Goal: Task Accomplishment & Management: Use online tool/utility

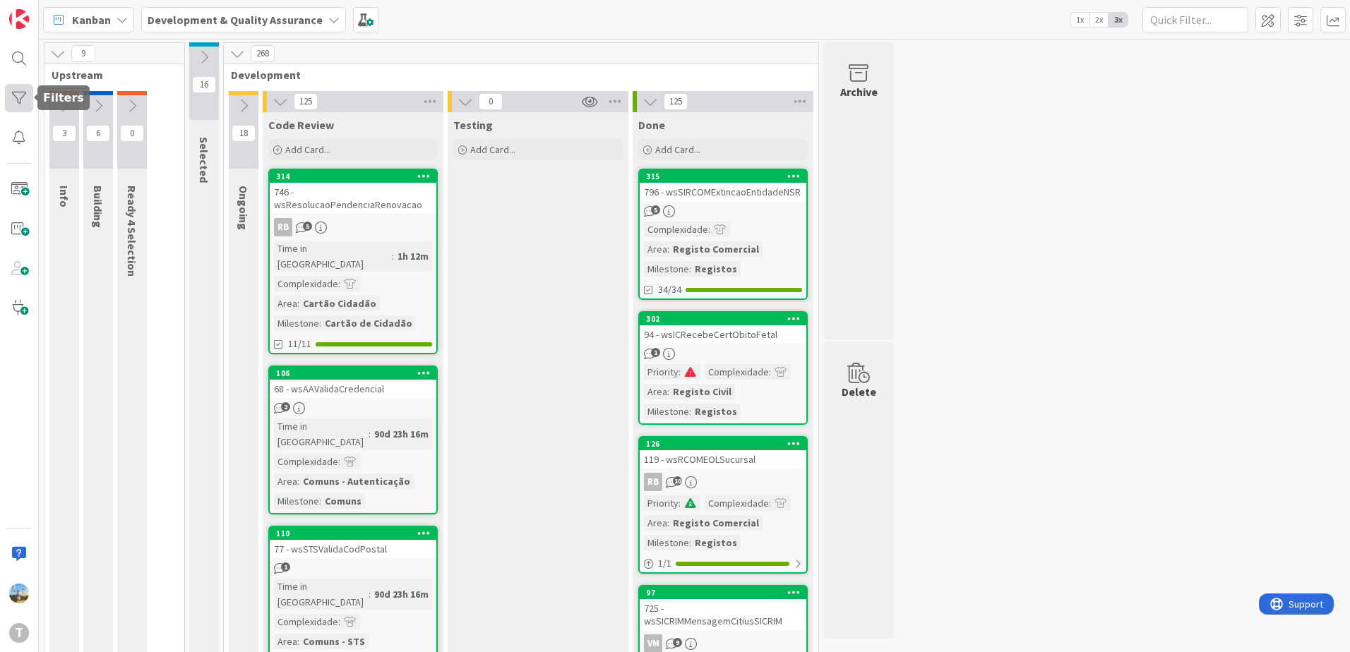
click at [6, 97] on div at bounding box center [19, 98] width 28 height 28
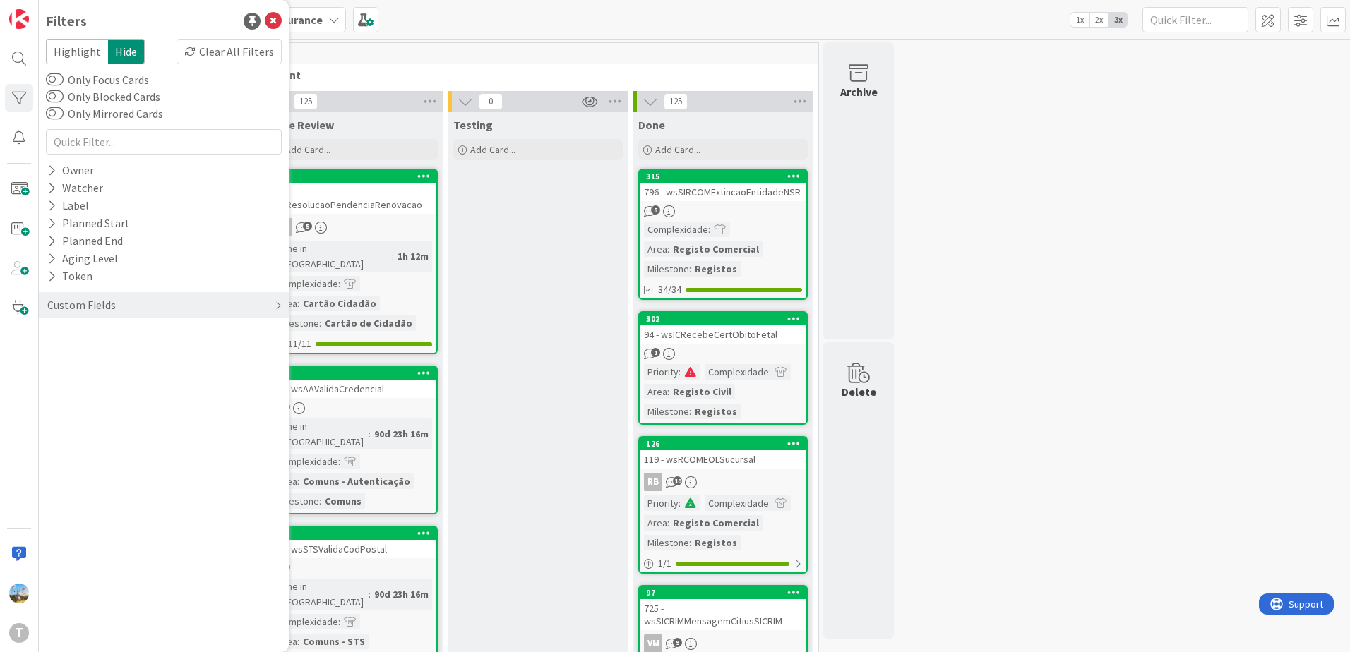
click at [87, 292] on div "Custom Fields" at bounding box center [164, 305] width 236 height 40
click at [87, 298] on div "Custom Fields" at bounding box center [81, 306] width 71 height 18
click at [110, 324] on div "Custom Fields Priority Complexidade Area Milestone" at bounding box center [164, 340] width 236 height 111
click at [113, 333] on div "Priority" at bounding box center [164, 335] width 250 height 18
click at [136, 358] on div "Critical High Medium Low None" at bounding box center [163, 393] width 229 height 92
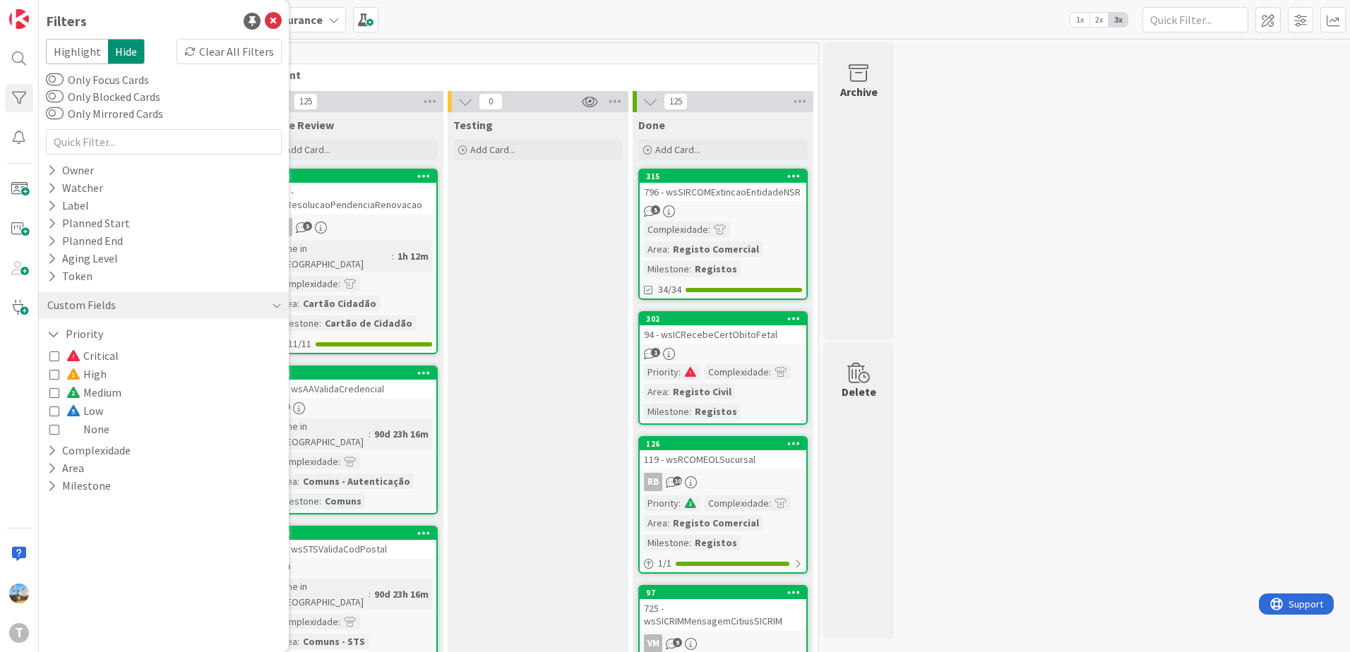
click at [90, 354] on span "Critical" at bounding box center [92, 356] width 52 height 18
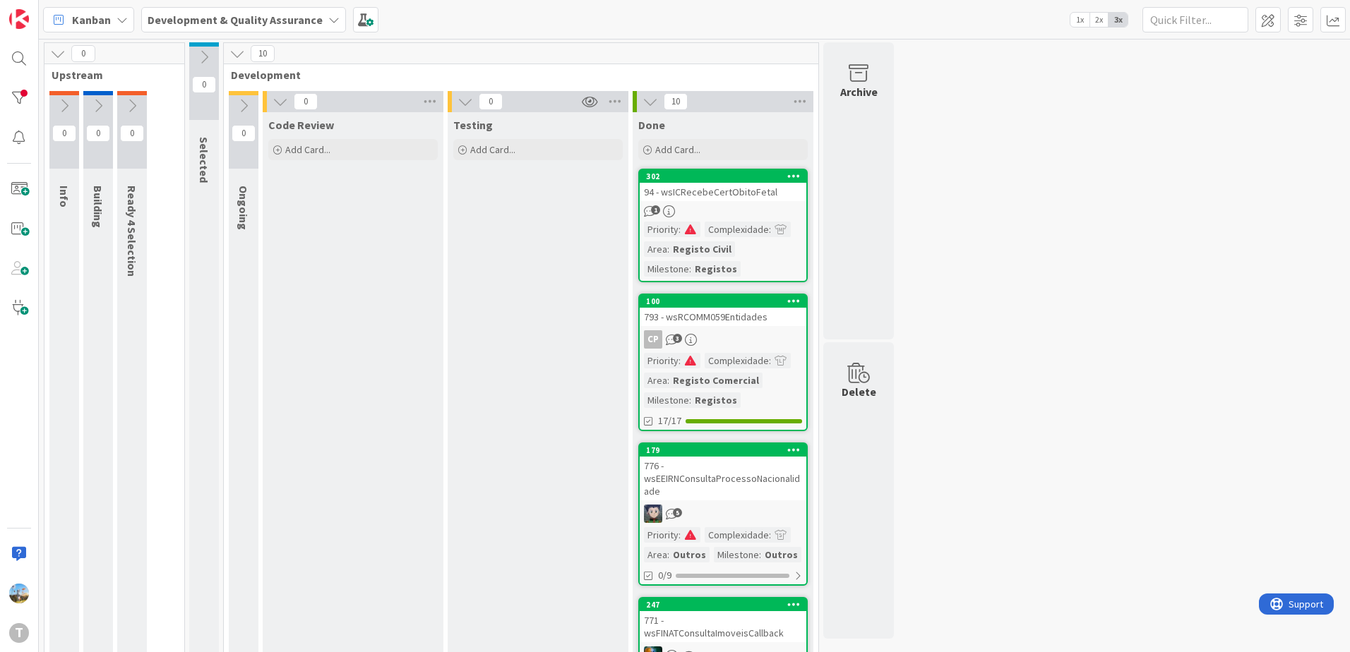
click at [744, 205] on div "1" at bounding box center [723, 211] width 167 height 12
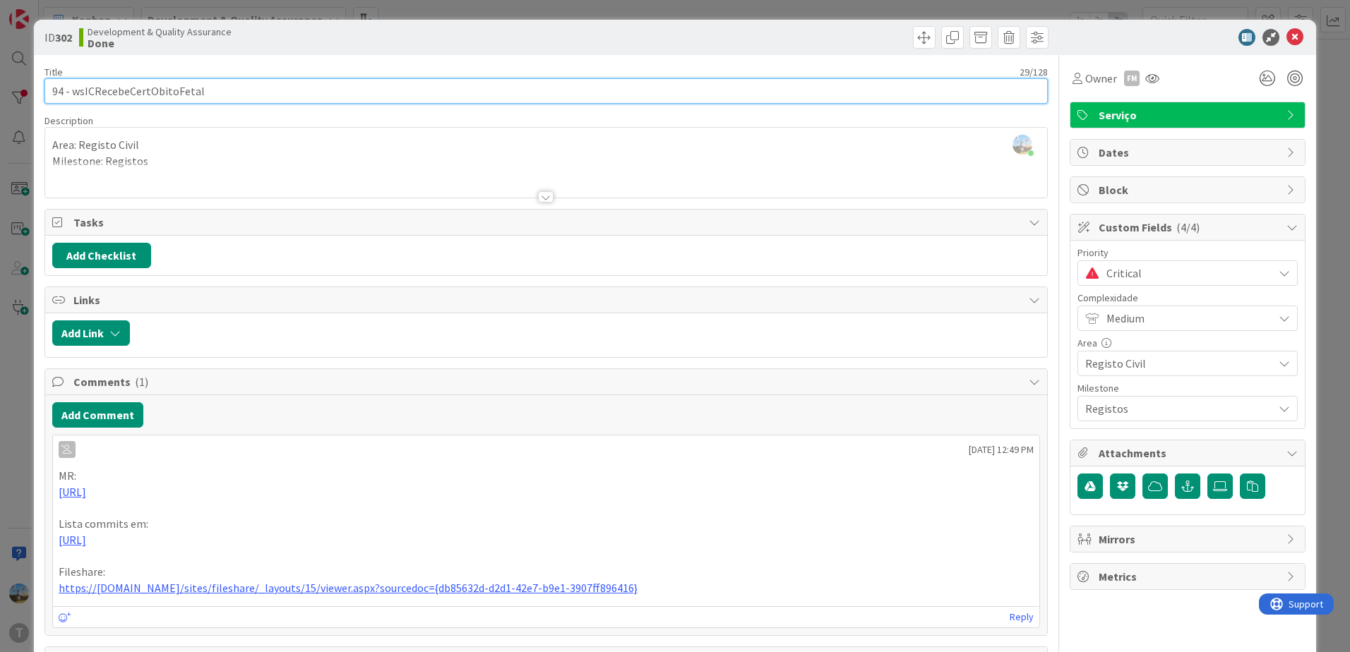
drag, startPoint x: 299, startPoint y: 88, endPoint x: 73, endPoint y: 94, distance: 225.3
click at [73, 94] on input "94 - wsICRecebeCertObitoFetal" at bounding box center [545, 90] width 1003 height 25
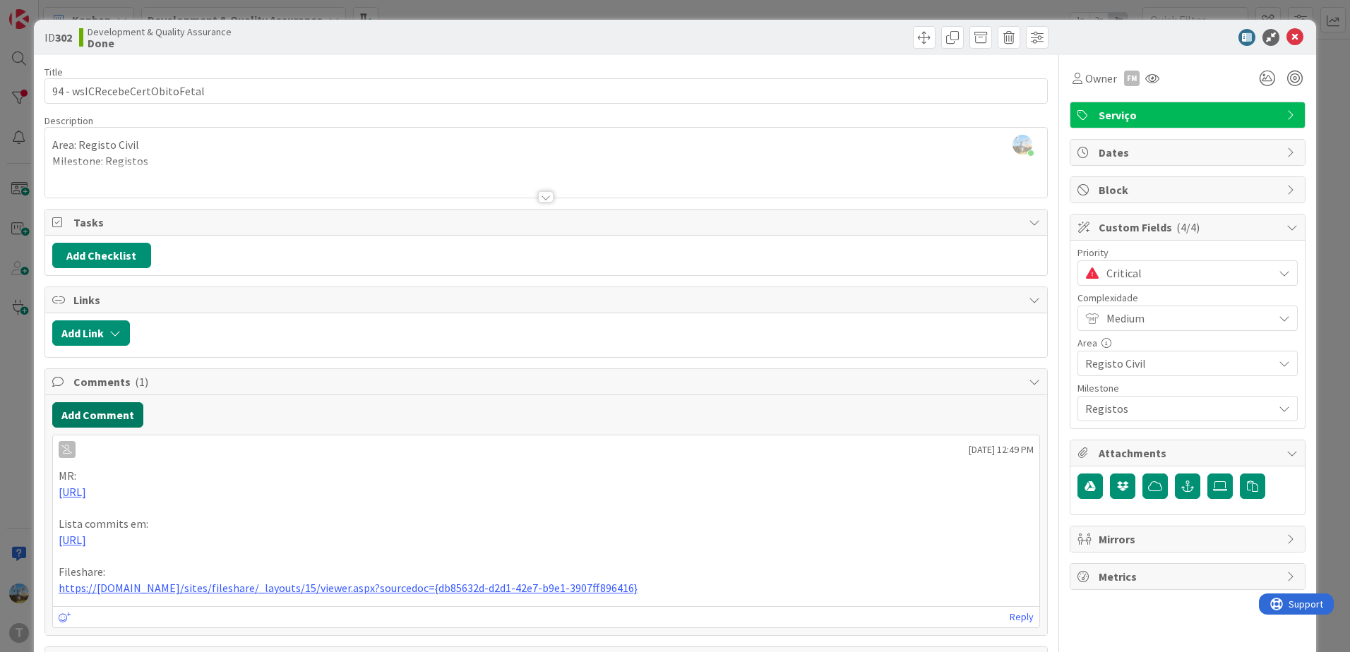
click at [124, 414] on button "Add Comment" at bounding box center [97, 414] width 91 height 25
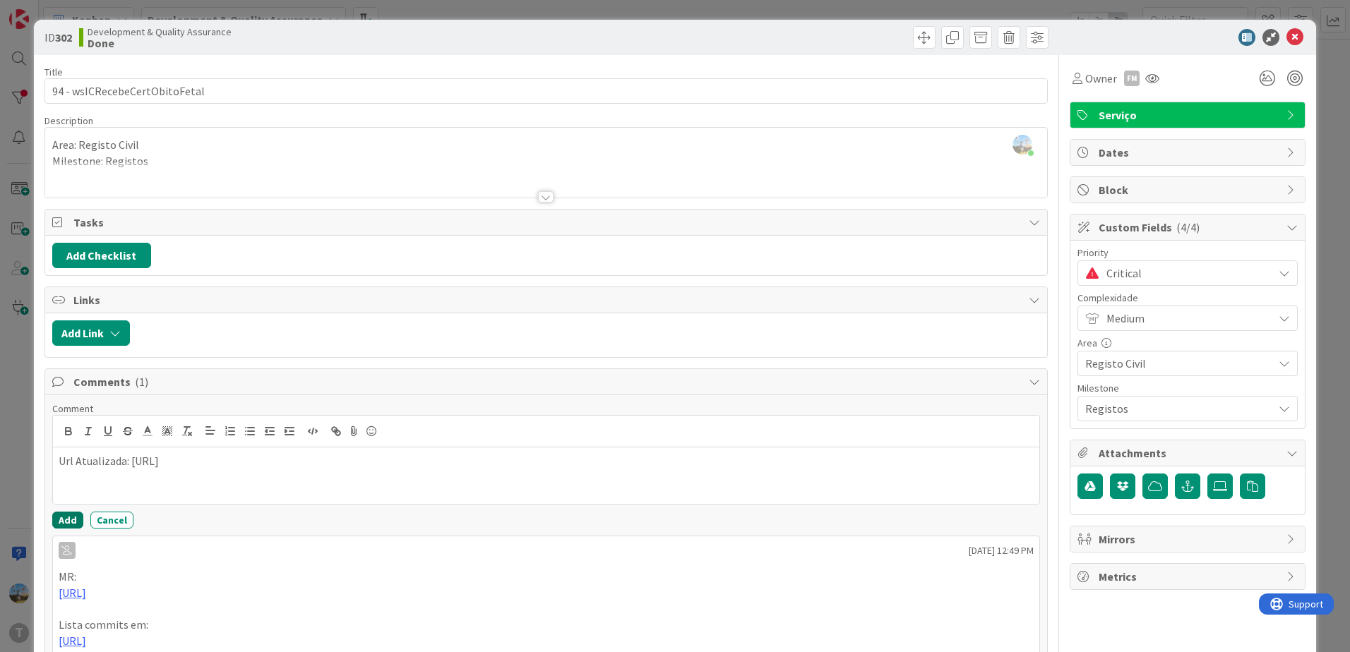
drag, startPoint x: 61, startPoint y: 519, endPoint x: 90, endPoint y: 515, distance: 29.9
click at [61, 519] on button "Add" at bounding box center [67, 520] width 31 height 17
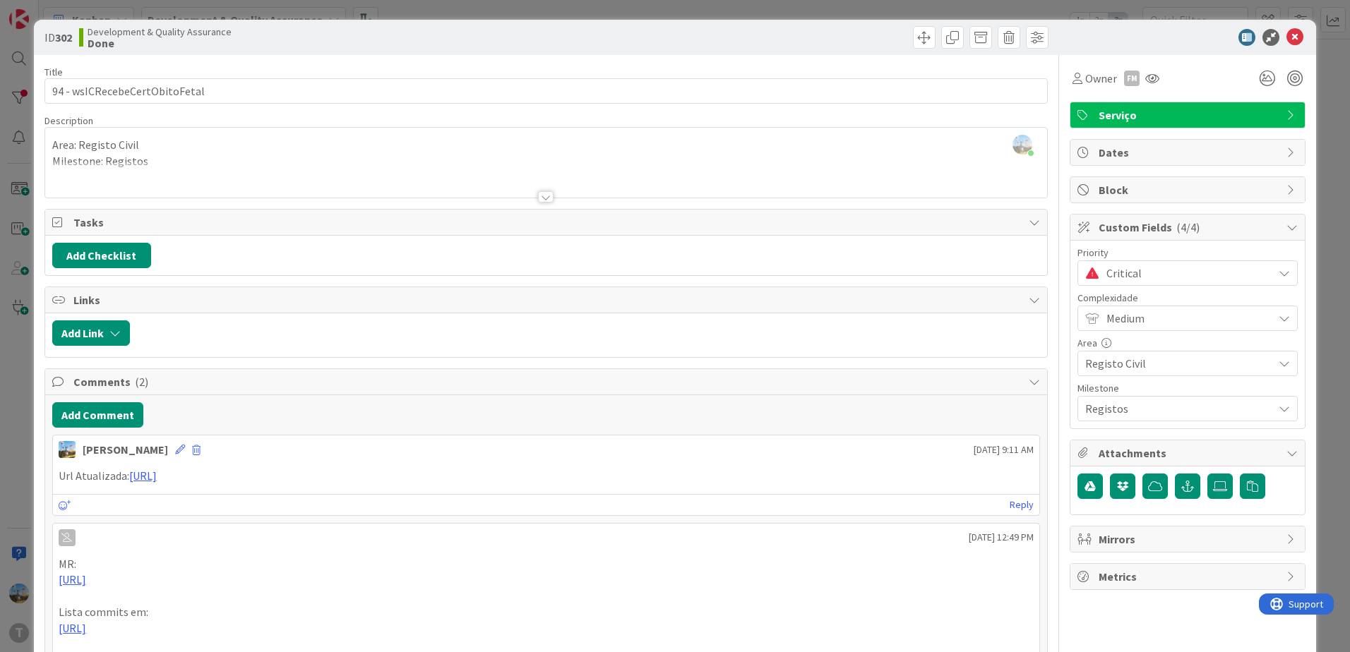
click at [1094, 284] on div "Critical" at bounding box center [1188, 273] width 220 height 25
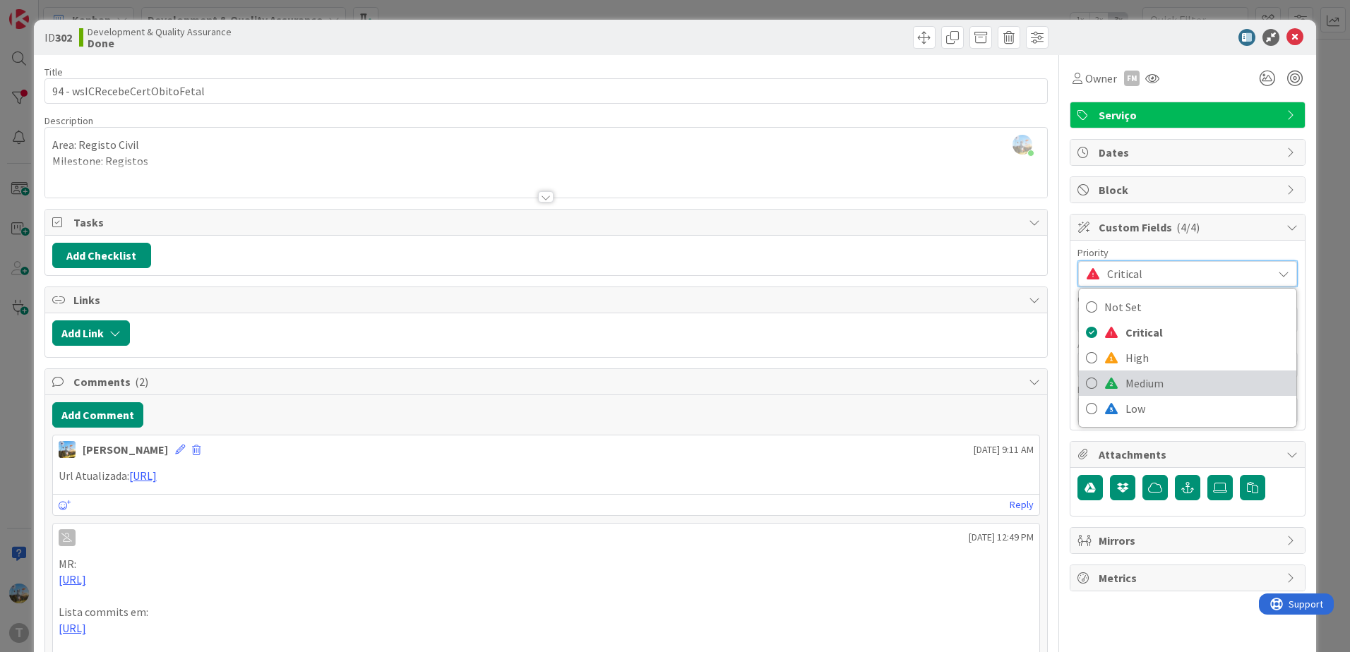
click at [1126, 386] on span "Medium" at bounding box center [1208, 383] width 164 height 21
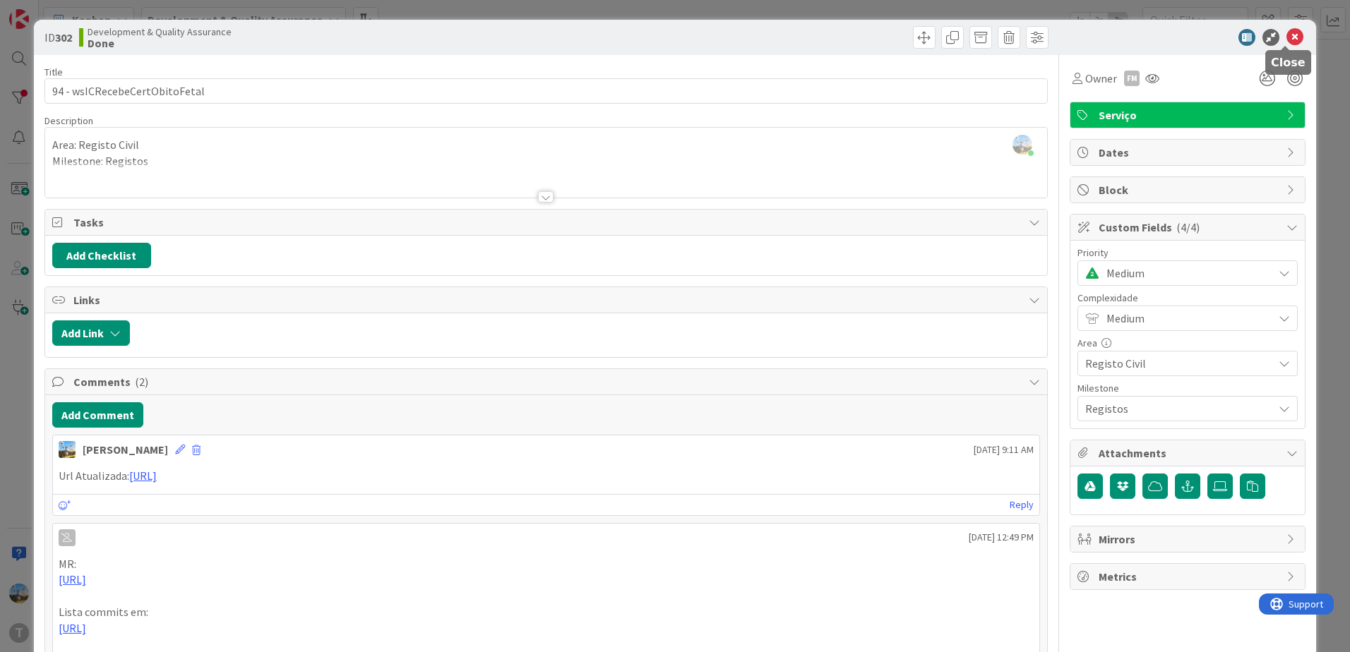
click at [1287, 39] on icon at bounding box center [1295, 37] width 17 height 17
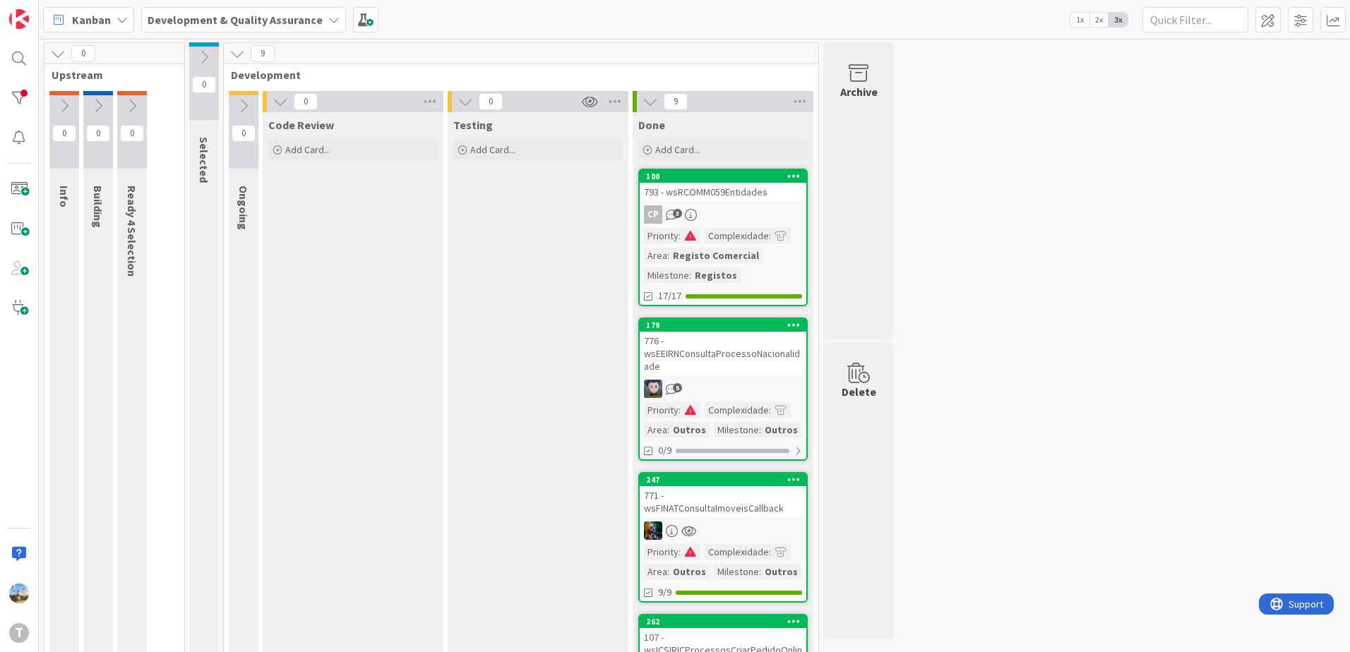
click at [752, 207] on div "CP 3" at bounding box center [723, 214] width 167 height 18
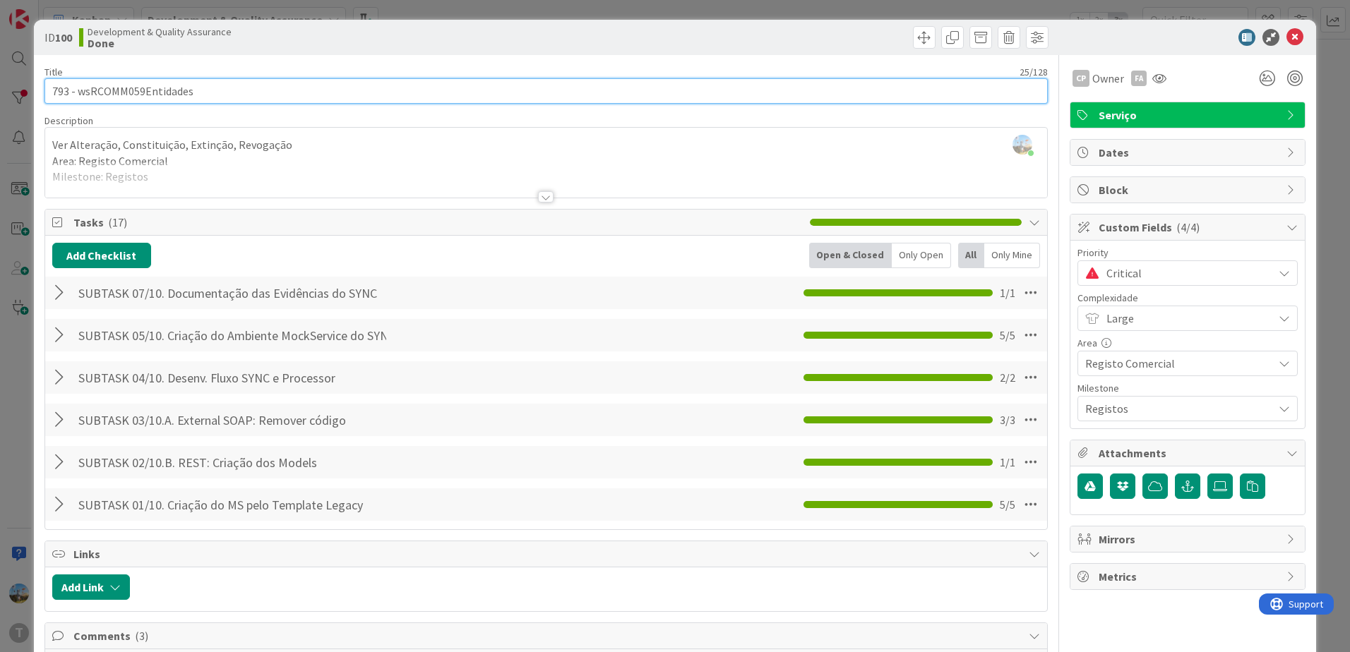
drag, startPoint x: 211, startPoint y: 98, endPoint x: 79, endPoint y: 82, distance: 133.0
click at [79, 82] on input "793 - wsRCOMM059Entidades" at bounding box center [545, 90] width 1003 height 25
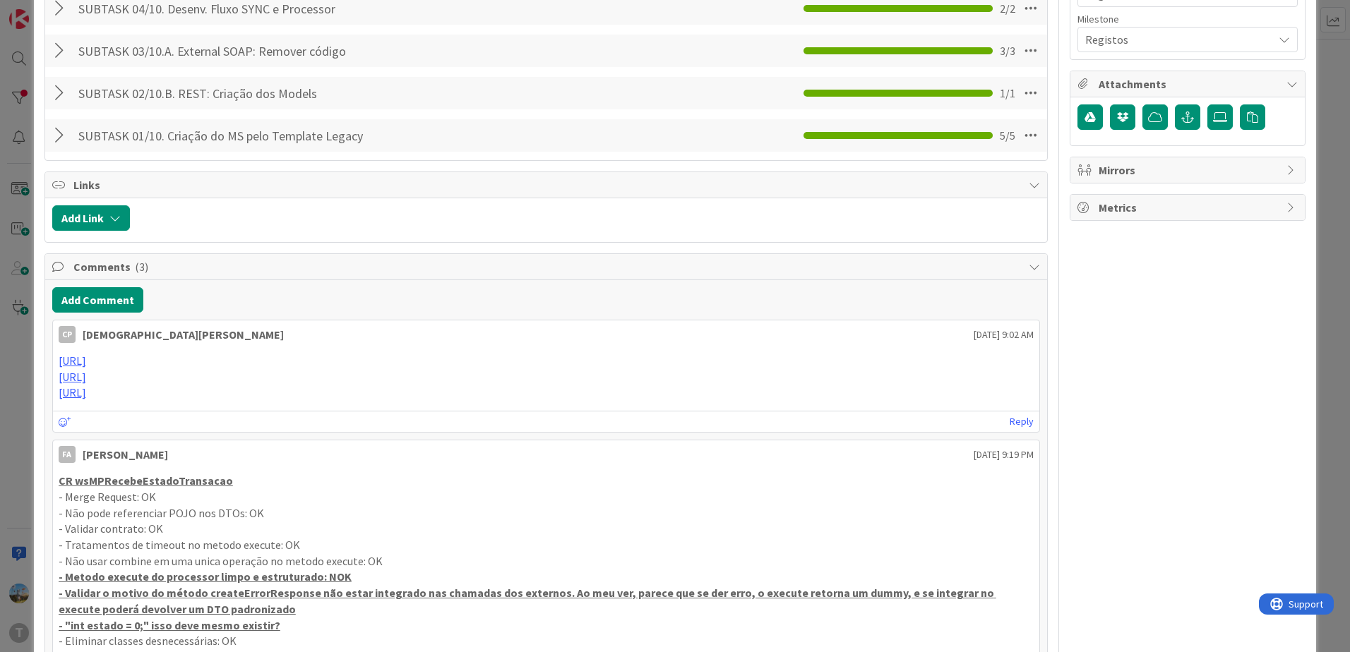
scroll to position [353, 0]
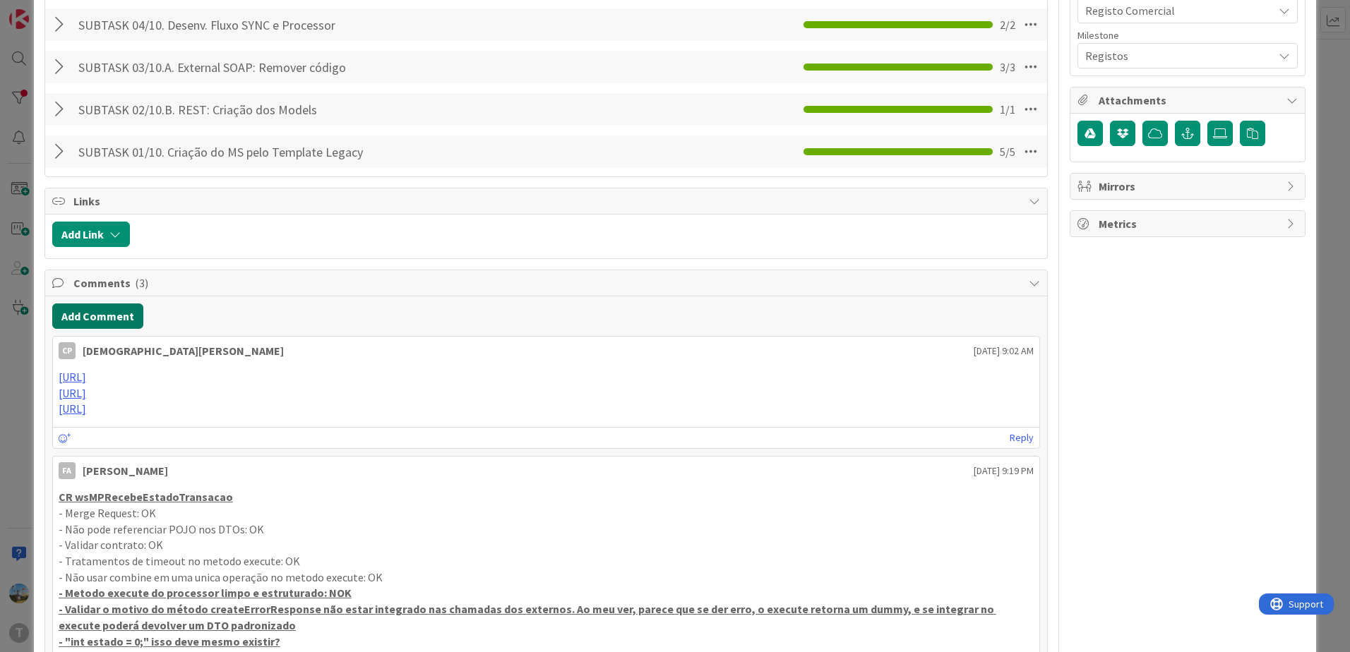
click at [91, 321] on button "Add Comment" at bounding box center [97, 316] width 91 height 25
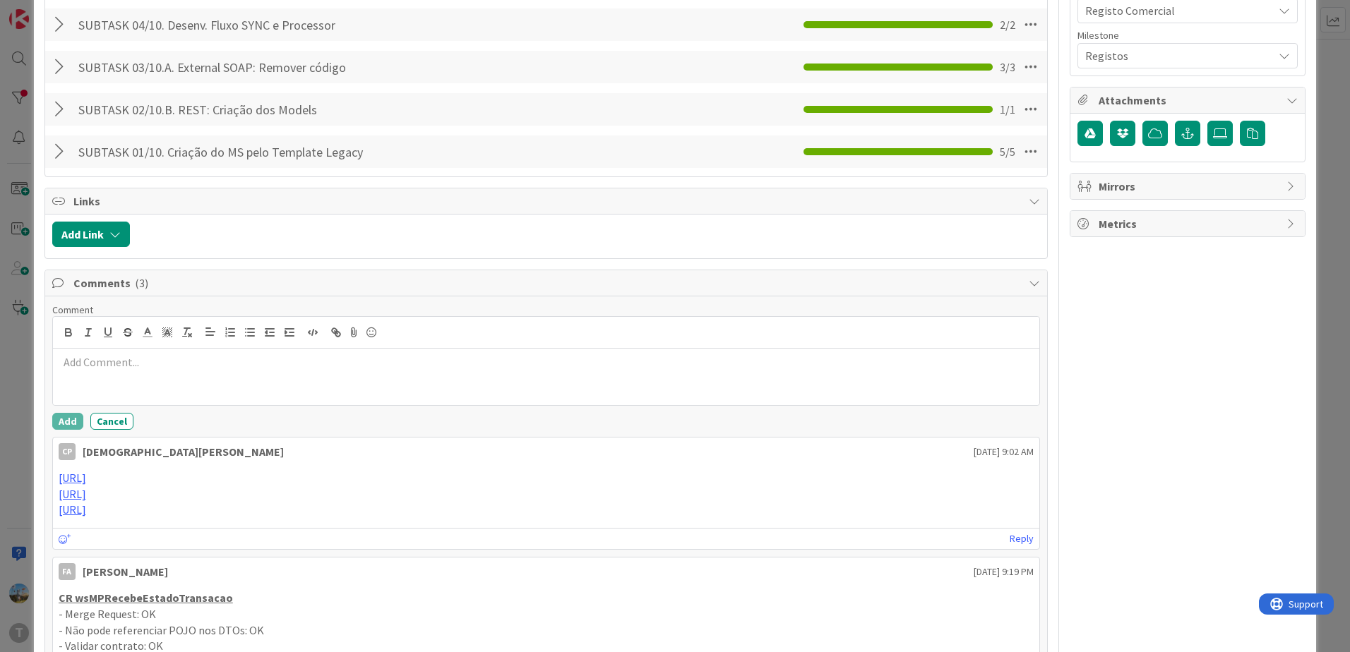
click at [275, 352] on div at bounding box center [546, 377] width 986 height 56
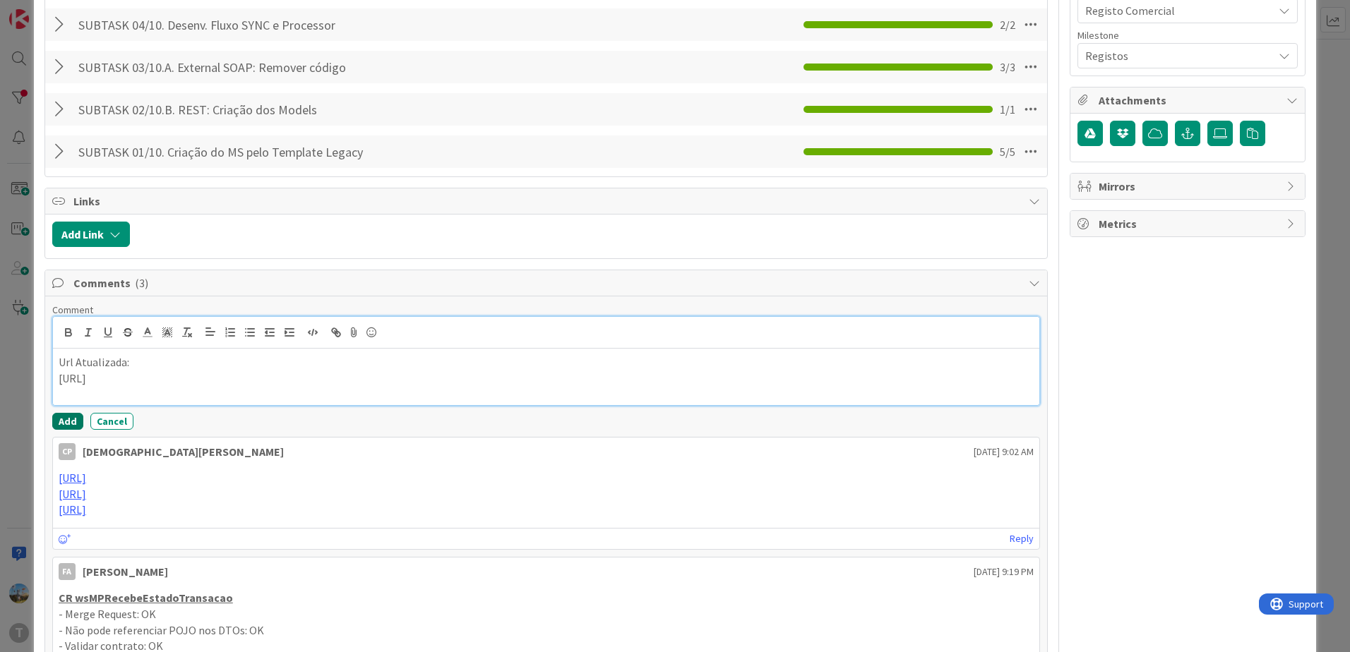
click at [52, 422] on button "Add" at bounding box center [67, 421] width 31 height 17
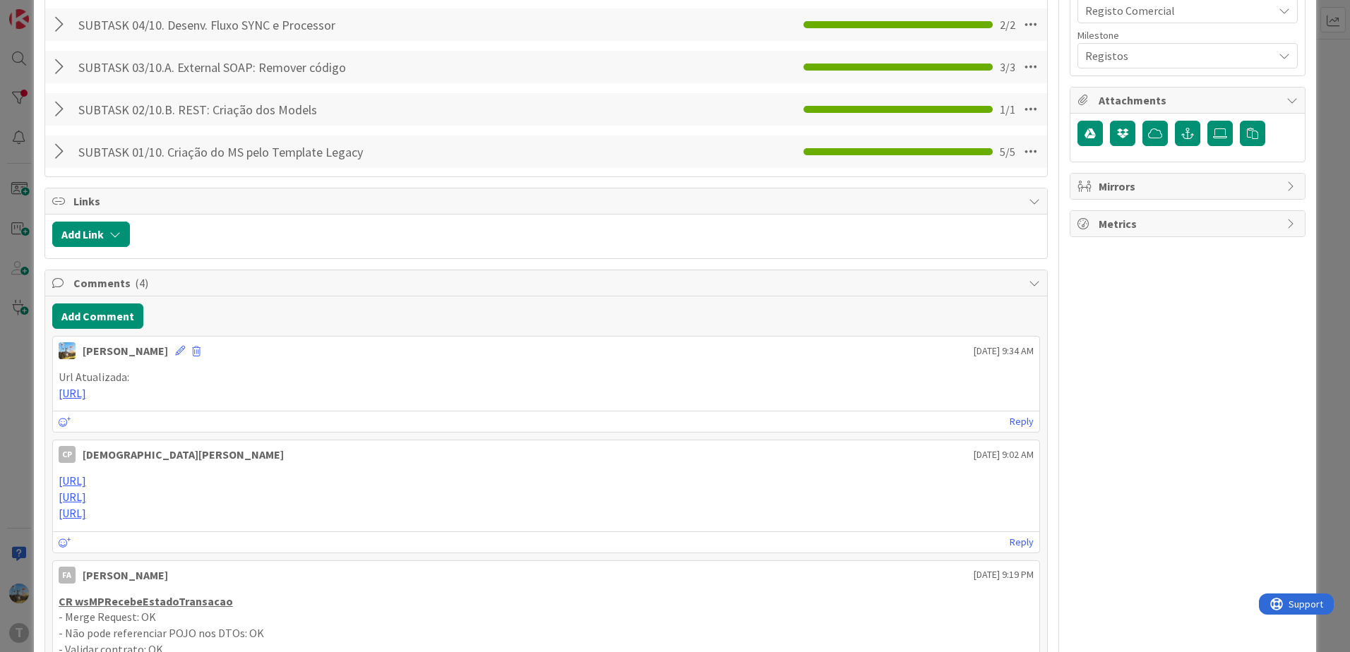
scroll to position [0, 0]
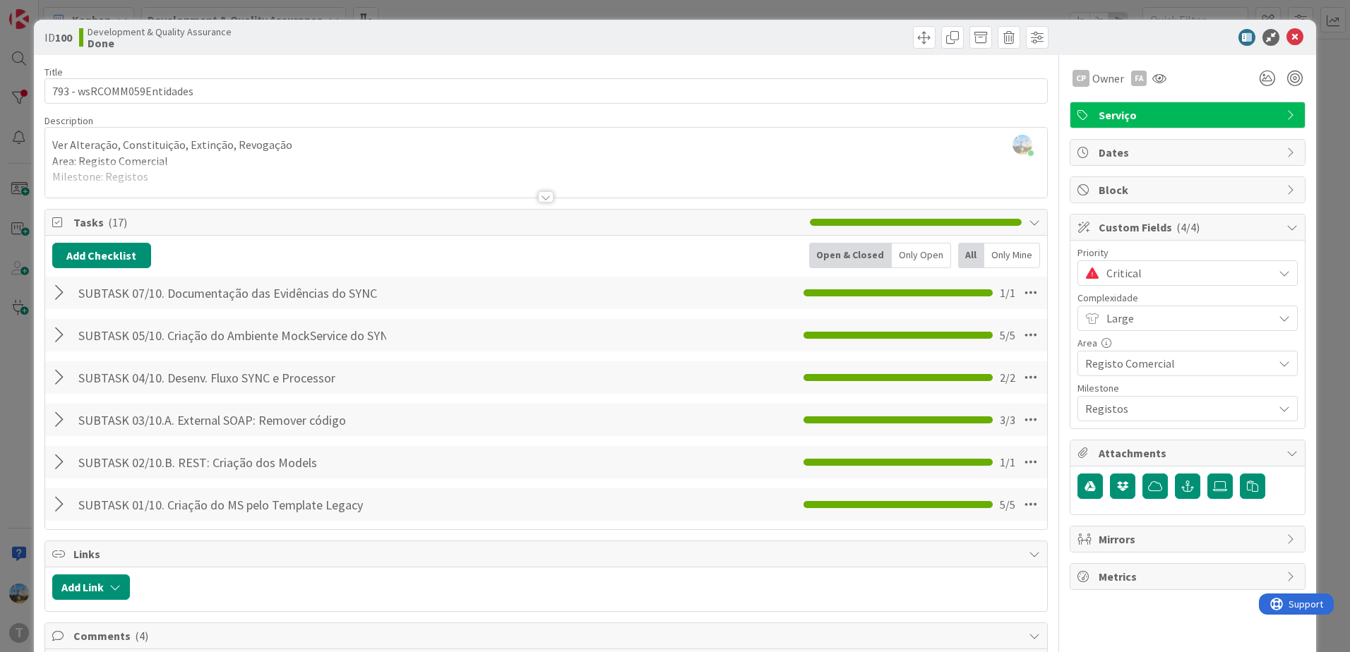
click at [1176, 273] on span "Critical" at bounding box center [1186, 273] width 160 height 20
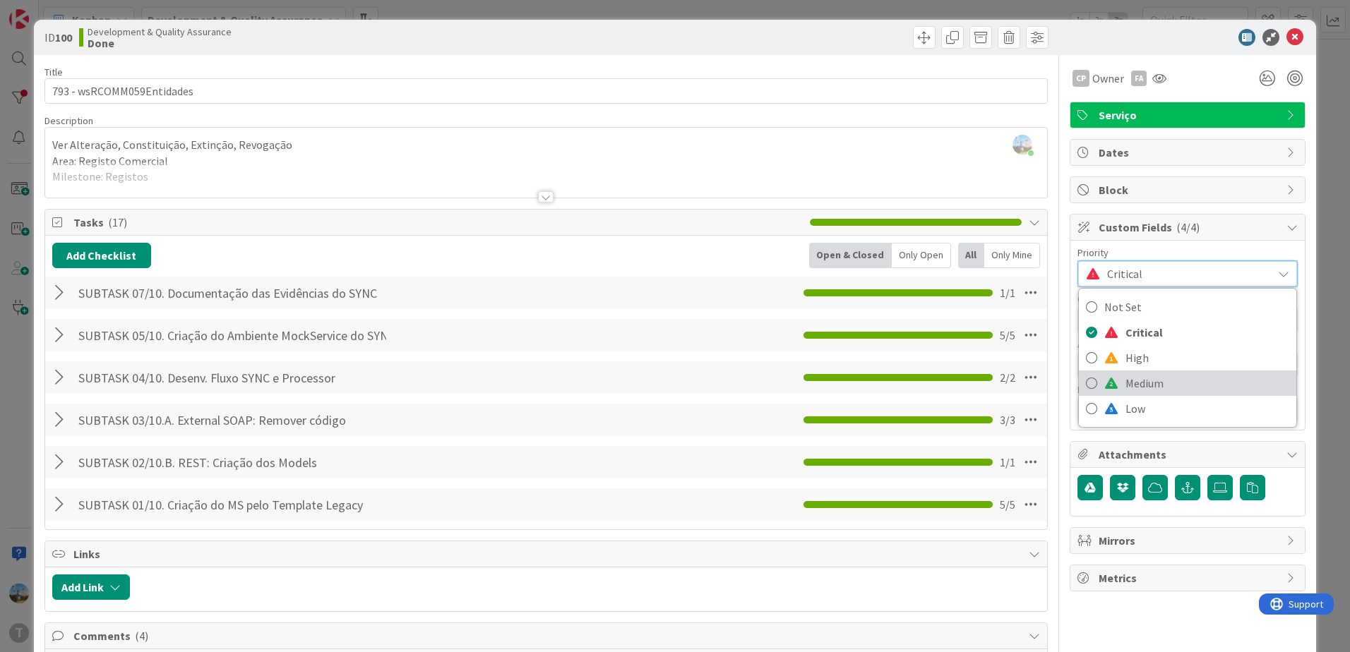
click at [1172, 379] on span "Medium" at bounding box center [1208, 383] width 164 height 21
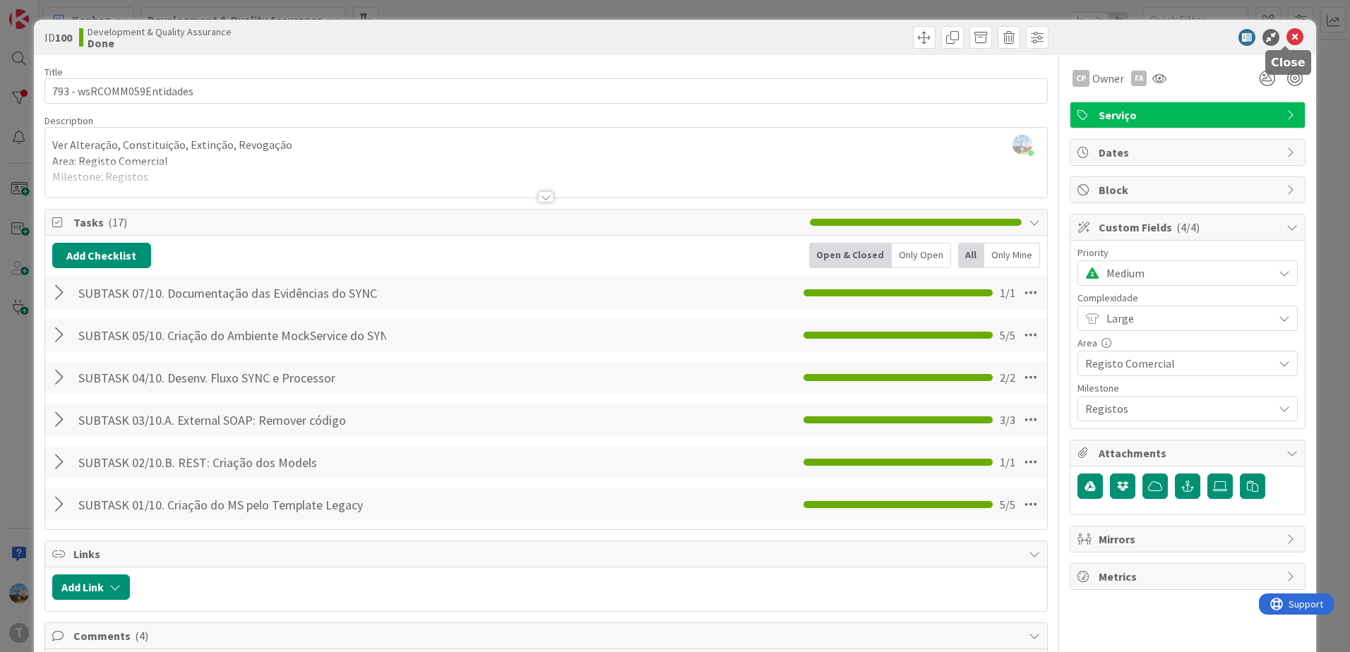
click at [1287, 37] on icon at bounding box center [1295, 37] width 17 height 17
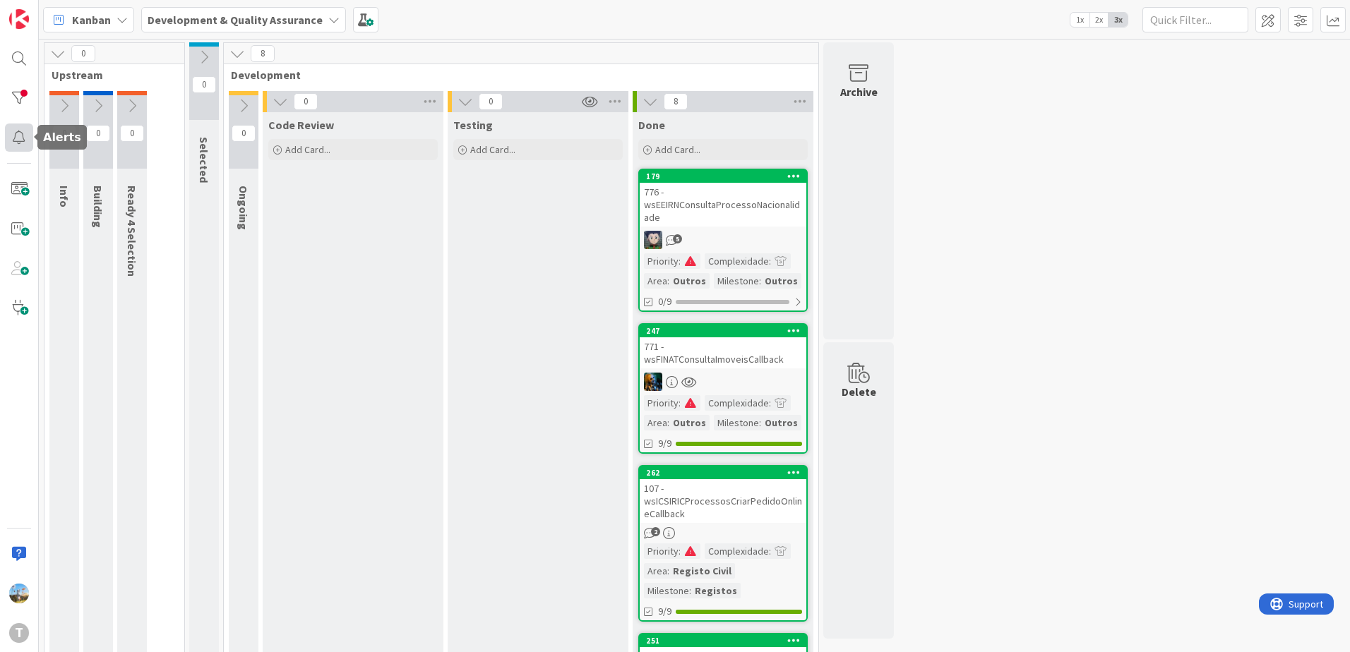
click at [13, 128] on div at bounding box center [19, 138] width 28 height 28
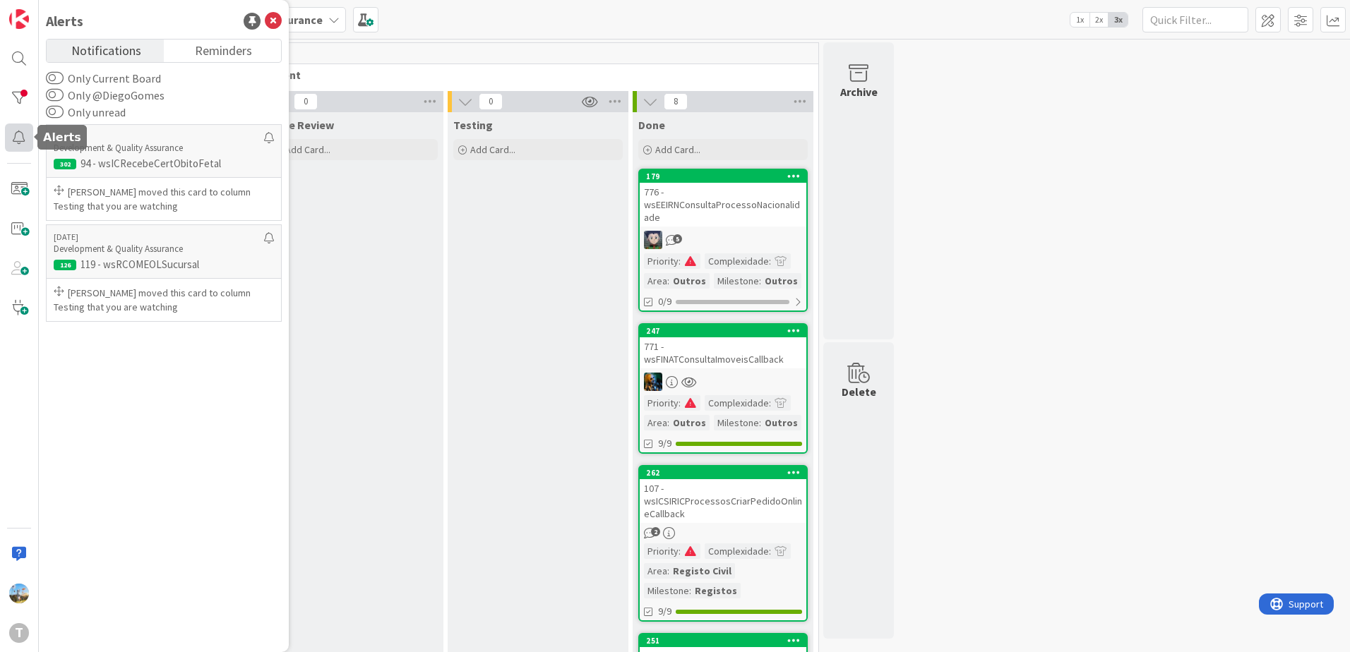
click at [13, 128] on div at bounding box center [19, 138] width 28 height 28
click at [7, 95] on div at bounding box center [19, 98] width 28 height 28
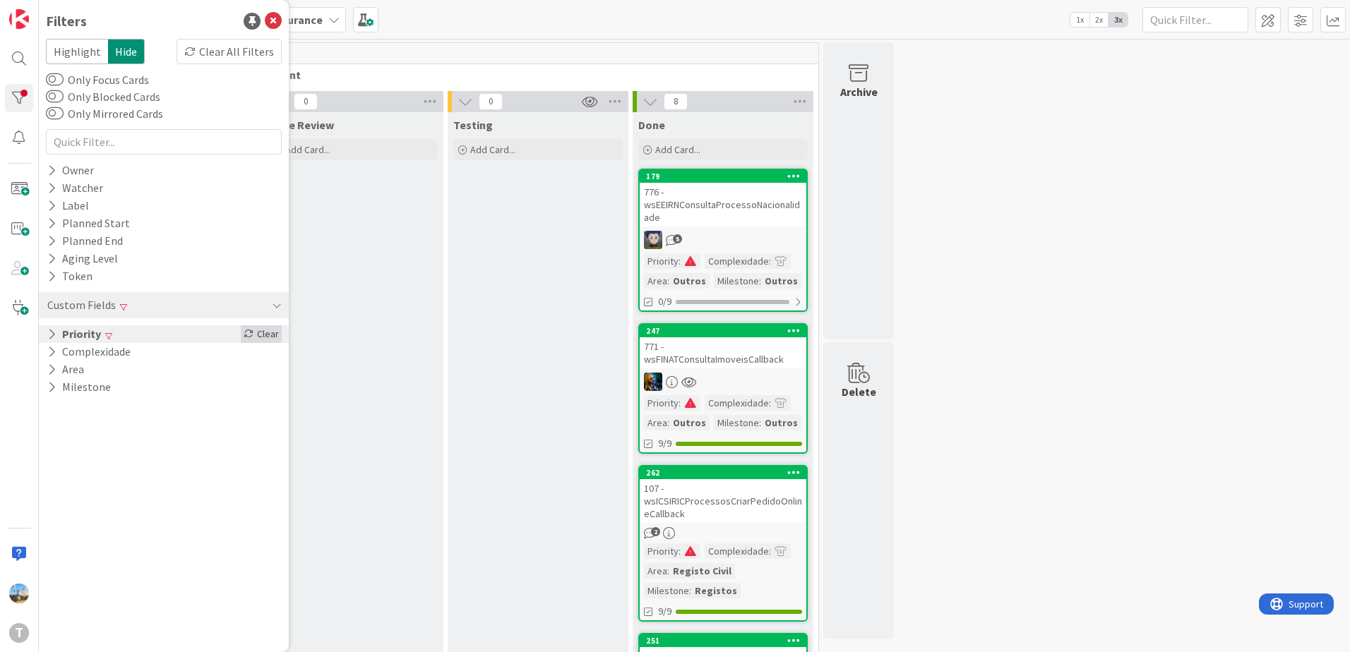
click at [266, 337] on div "Clear" at bounding box center [261, 335] width 41 height 18
